Goal: Transaction & Acquisition: Purchase product/service

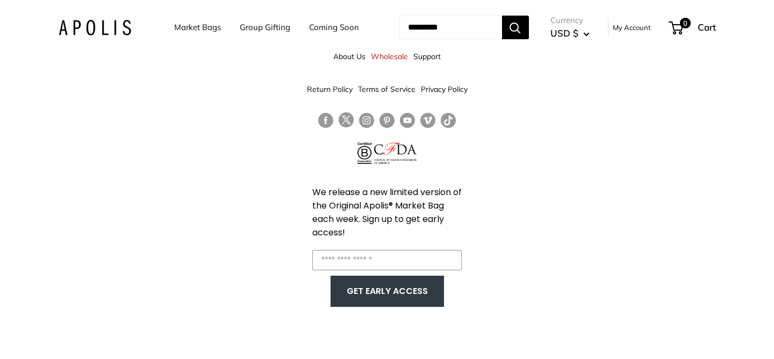
click at [193, 30] on link "Market Bags" at bounding box center [197, 27] width 47 height 15
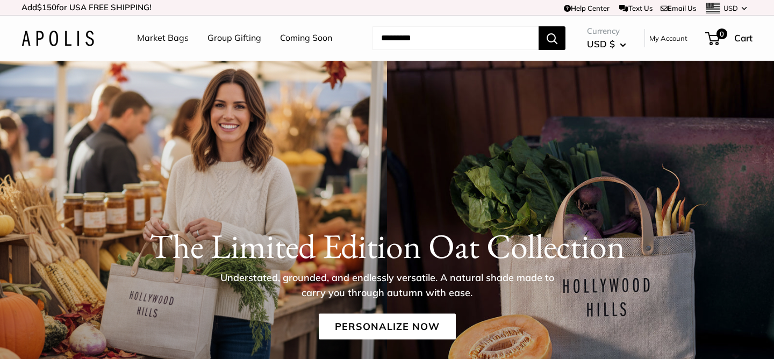
click at [59, 40] on img at bounding box center [57, 39] width 73 height 16
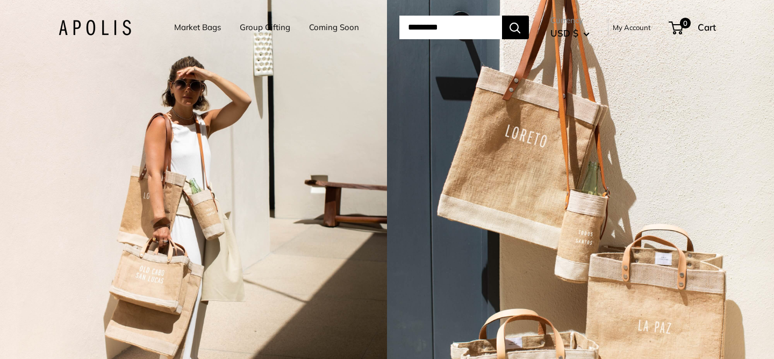
click at [185, 28] on link "Market Bags" at bounding box center [197, 27] width 47 height 15
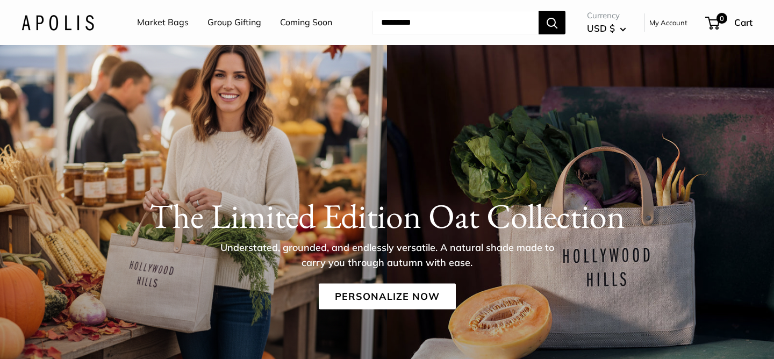
scroll to position [33, 0]
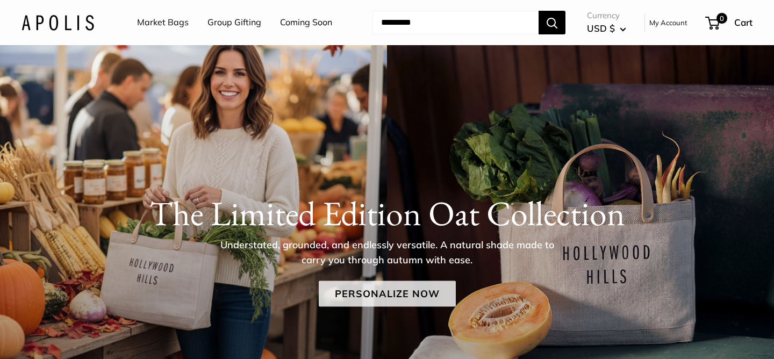
click at [392, 305] on link "Personalize Now" at bounding box center [387, 293] width 137 height 26
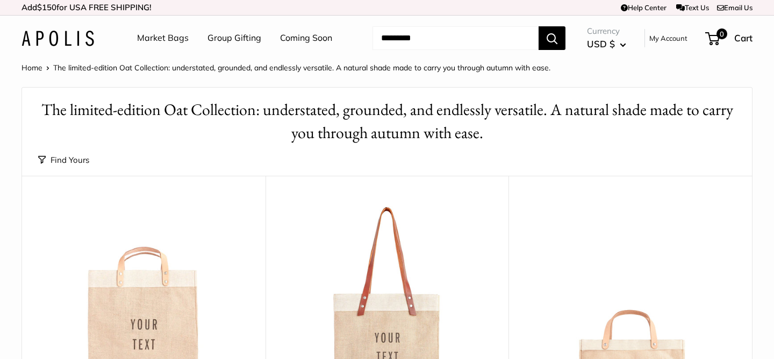
scroll to position [192, 0]
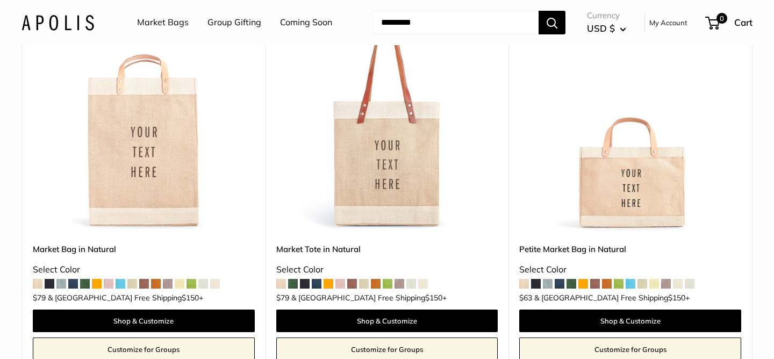
click at [0, 0] on img at bounding box center [0, 0] width 0 height 0
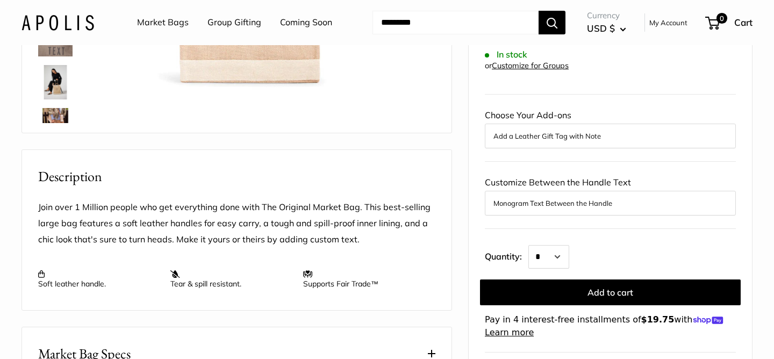
scroll to position [385, 0]
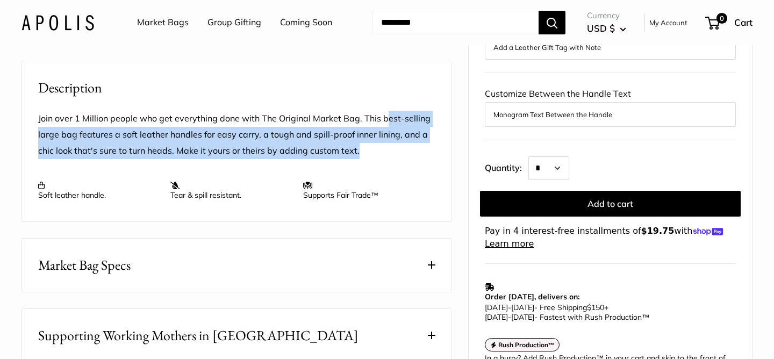
drag, startPoint x: 382, startPoint y: 120, endPoint x: 394, endPoint y: 160, distance: 41.6
click at [394, 159] on p "Join over 1 Million people who get everything done with The Original Market Bag…" at bounding box center [236, 135] width 397 height 48
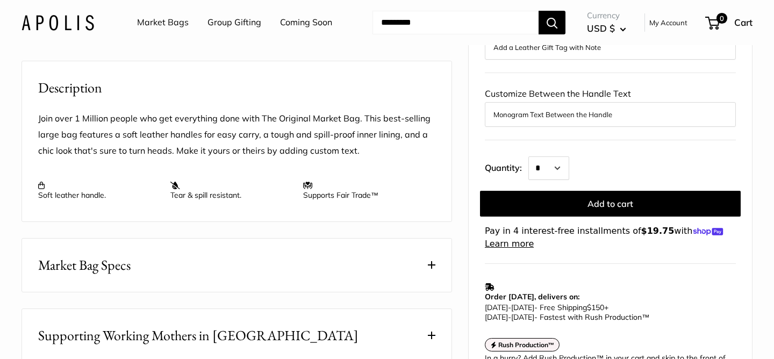
click at [380, 261] on button "Market Bag Specs" at bounding box center [236, 265] width 429 height 53
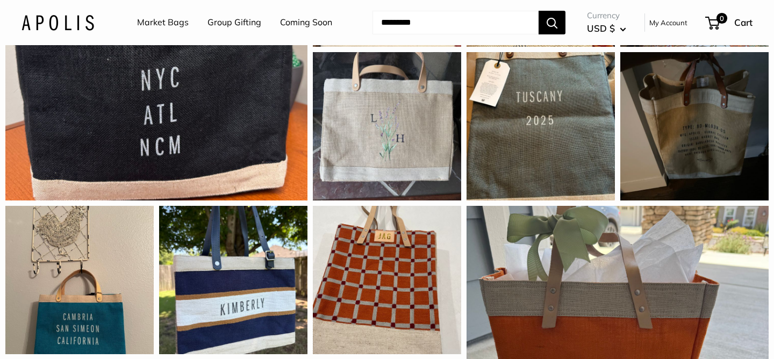
scroll to position [1006, 0]
